Goal: Find specific page/section: Find specific page/section

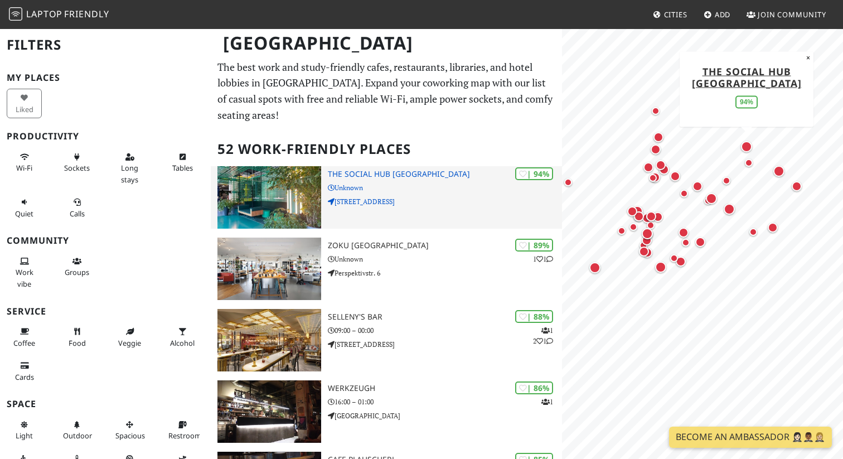
click at [386, 169] on h3 "The Social Hub Vienna" at bounding box center [445, 173] width 234 height 9
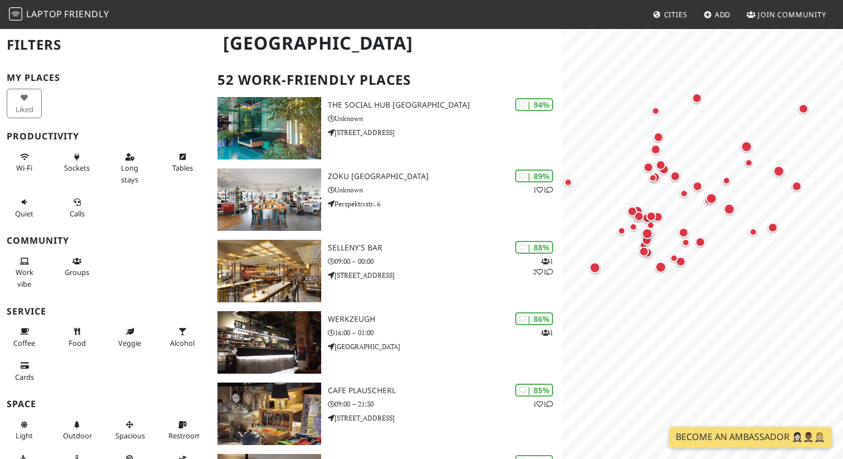
scroll to position [131, 0]
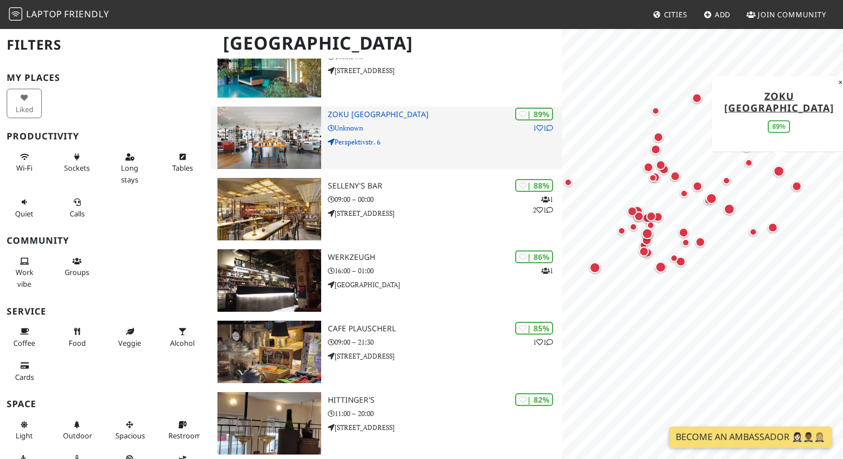
click at [287, 131] on img at bounding box center [269, 137] width 104 height 62
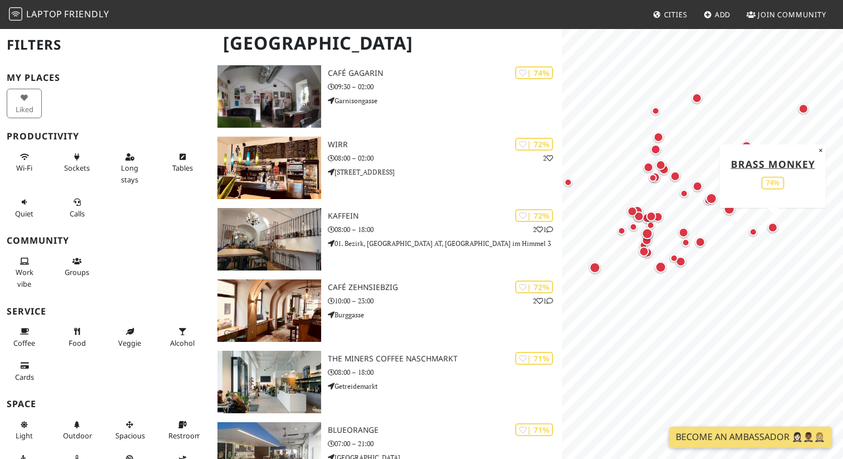
scroll to position [1289, 0]
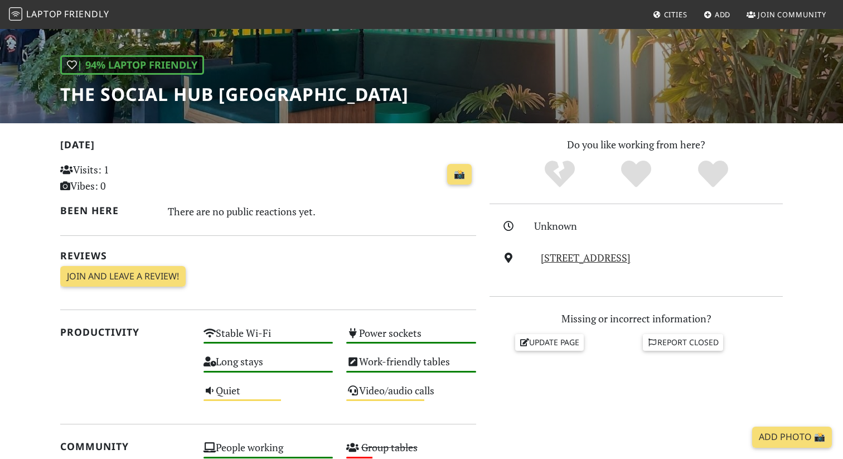
scroll to position [127, 0]
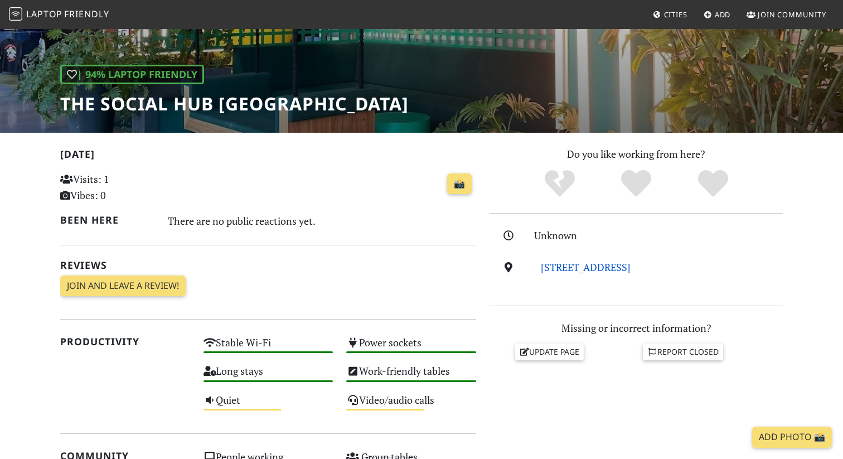
click at [553, 265] on link "[STREET_ADDRESS]" at bounding box center [586, 266] width 90 height 13
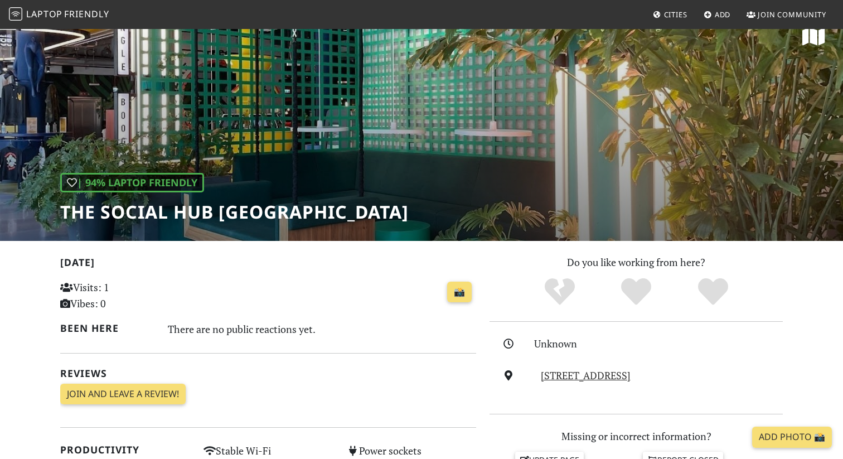
scroll to position [0, 0]
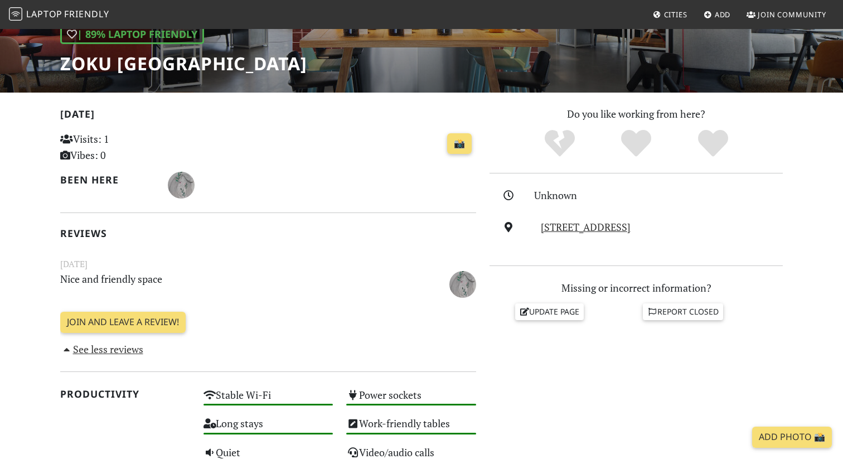
scroll to position [194, 0]
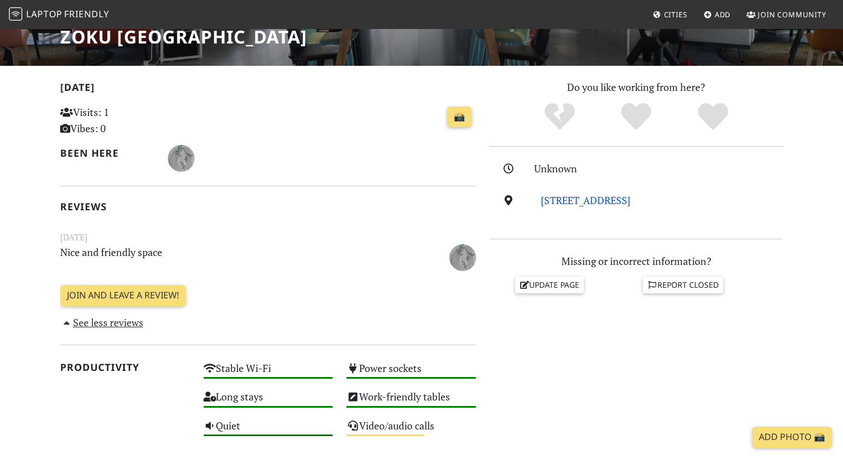
click at [601, 201] on link "[STREET_ADDRESS]" at bounding box center [586, 199] width 90 height 13
